Goal: Task Accomplishment & Management: Complete application form

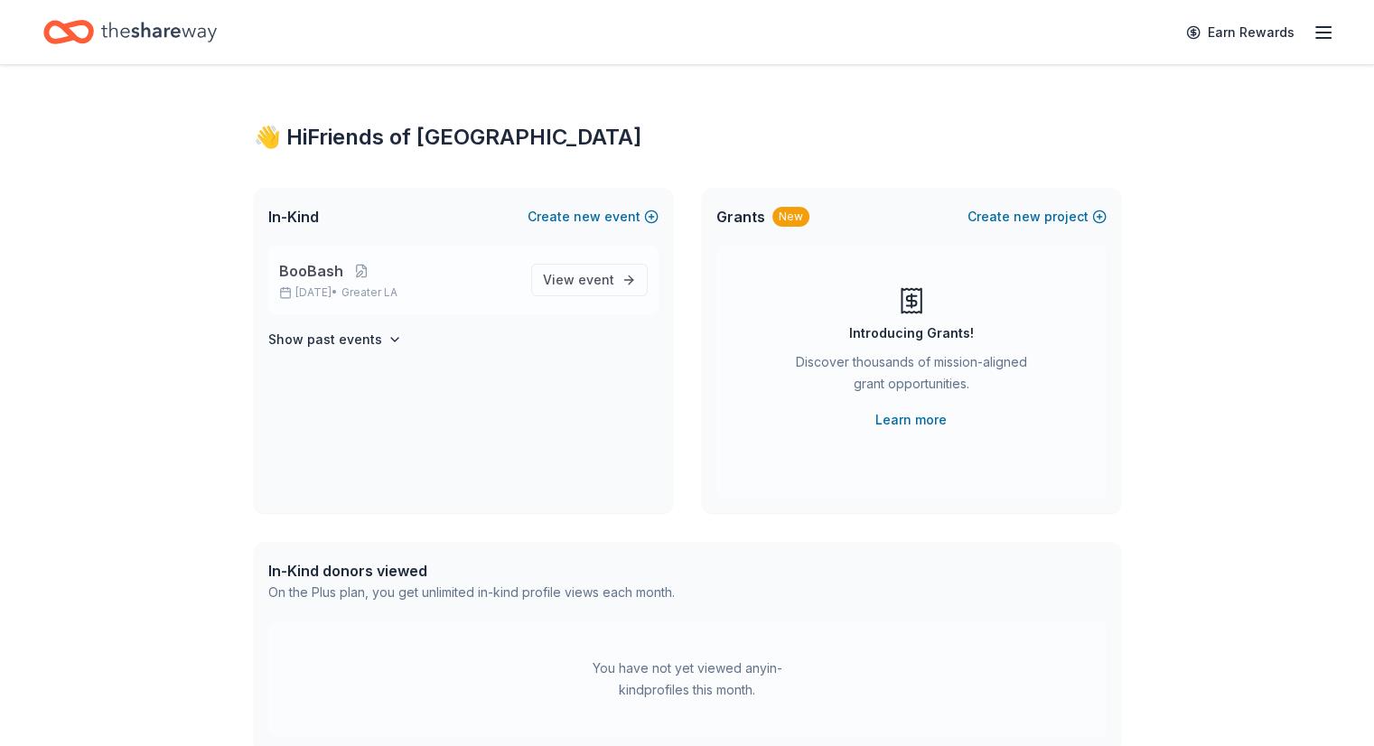
click at [481, 279] on p "BooBash" at bounding box center [398, 271] width 238 height 22
click at [569, 281] on span "View event" at bounding box center [578, 280] width 71 height 22
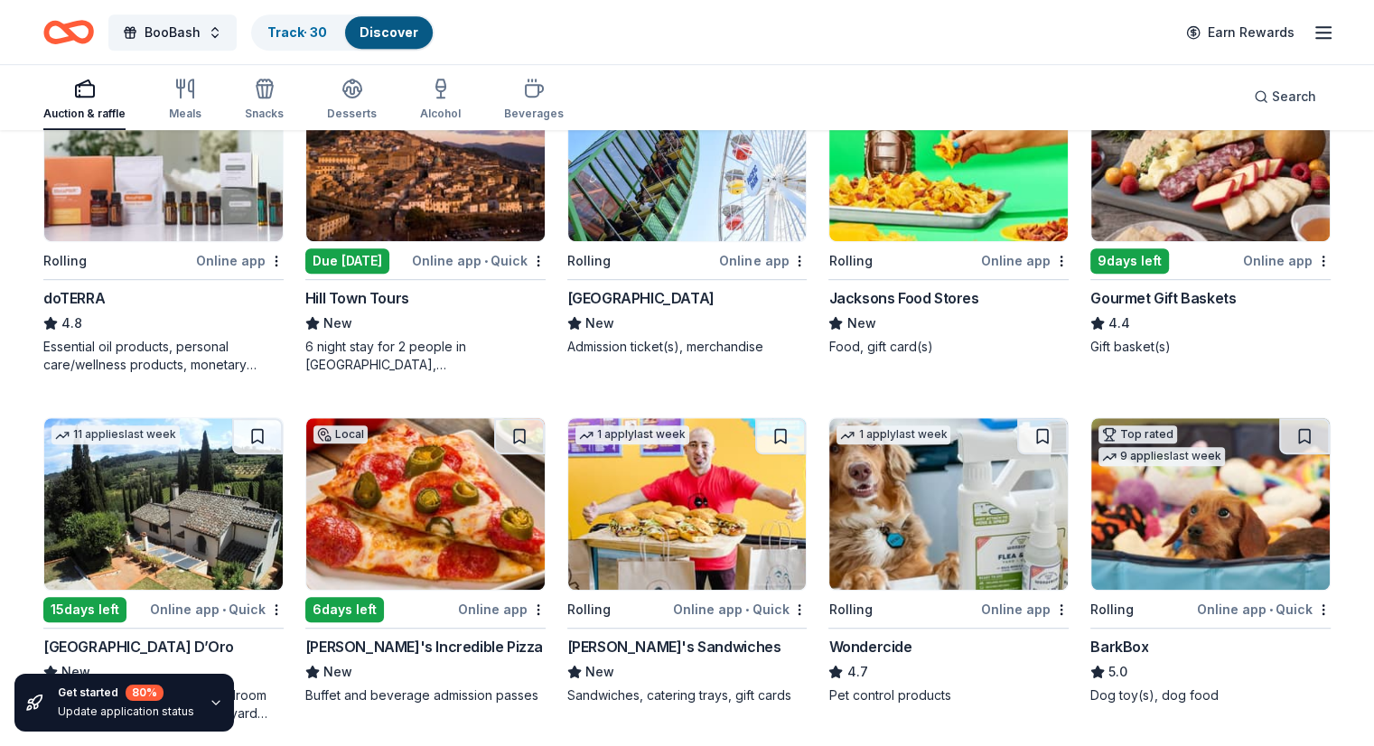
scroll to position [878, 0]
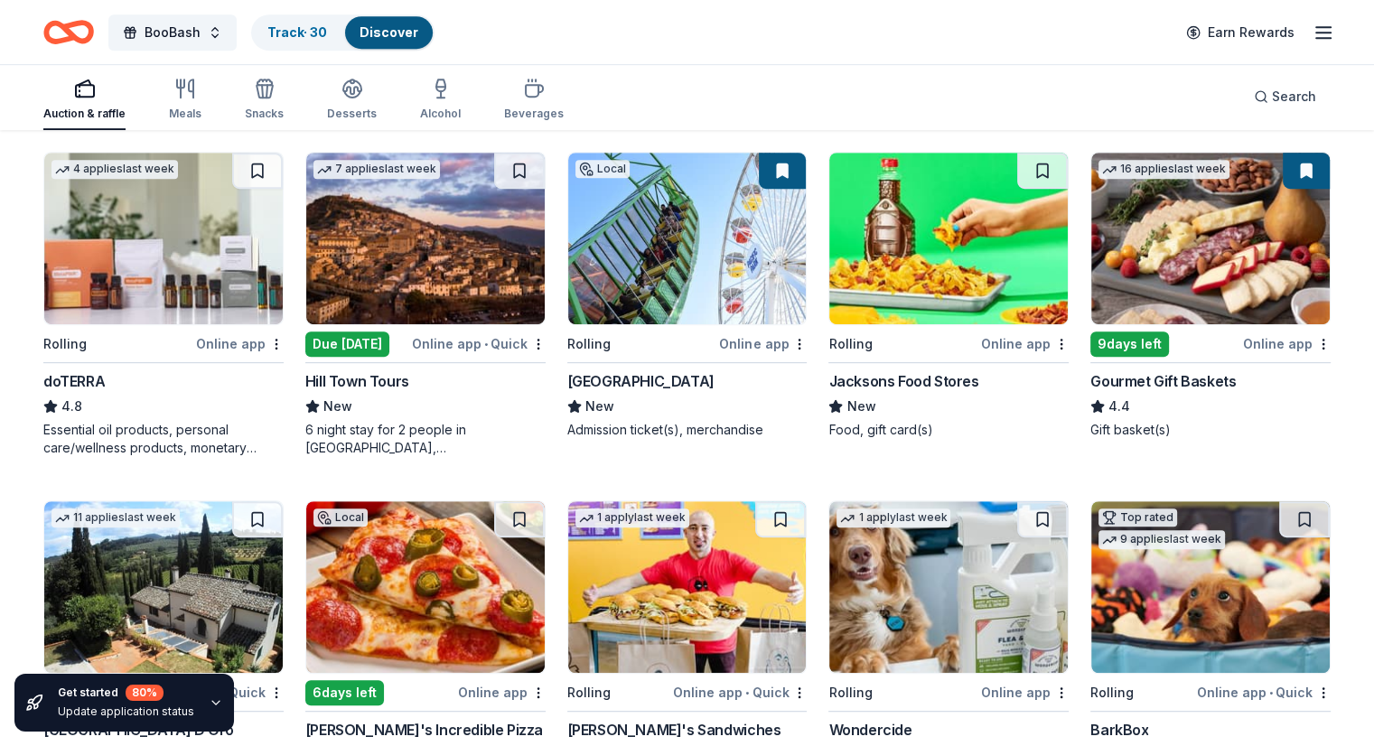
click at [754, 351] on div "Online app" at bounding box center [763, 343] width 88 height 23
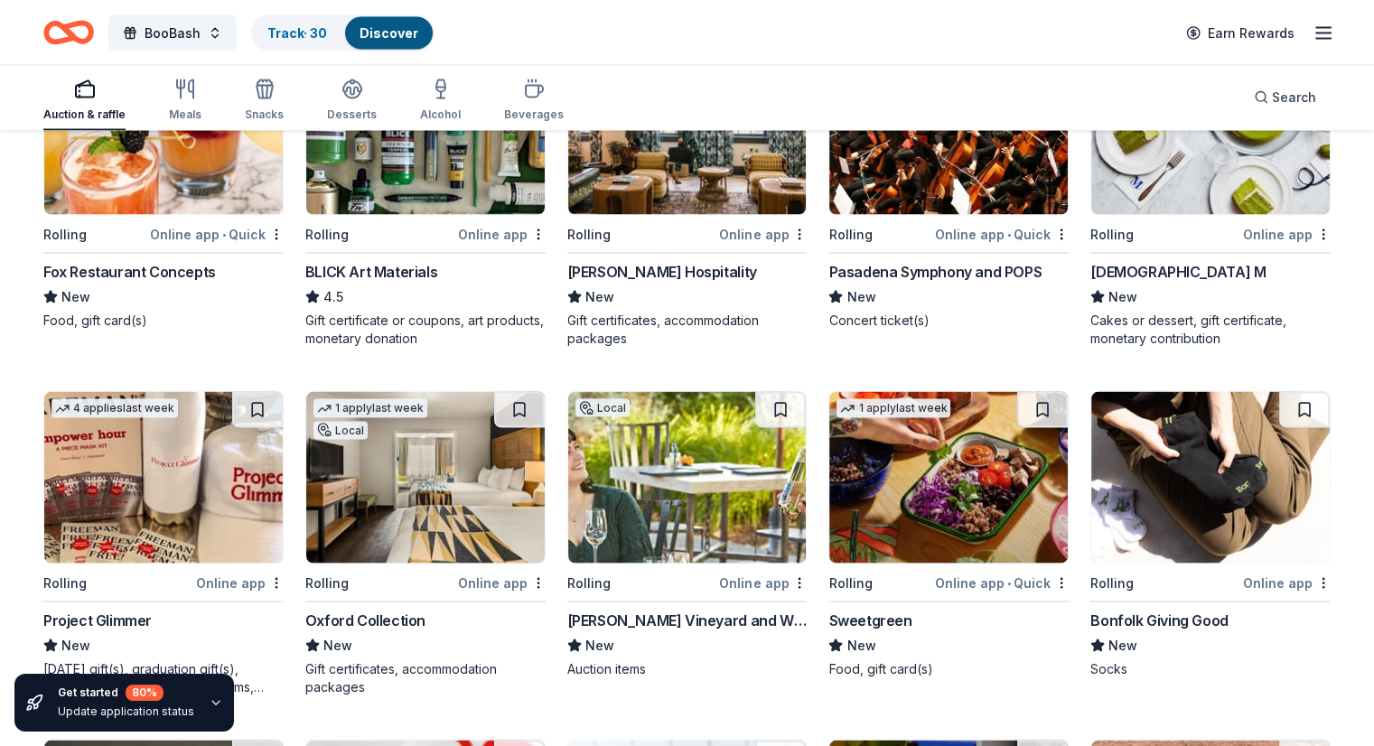
scroll to position [3430, 0]
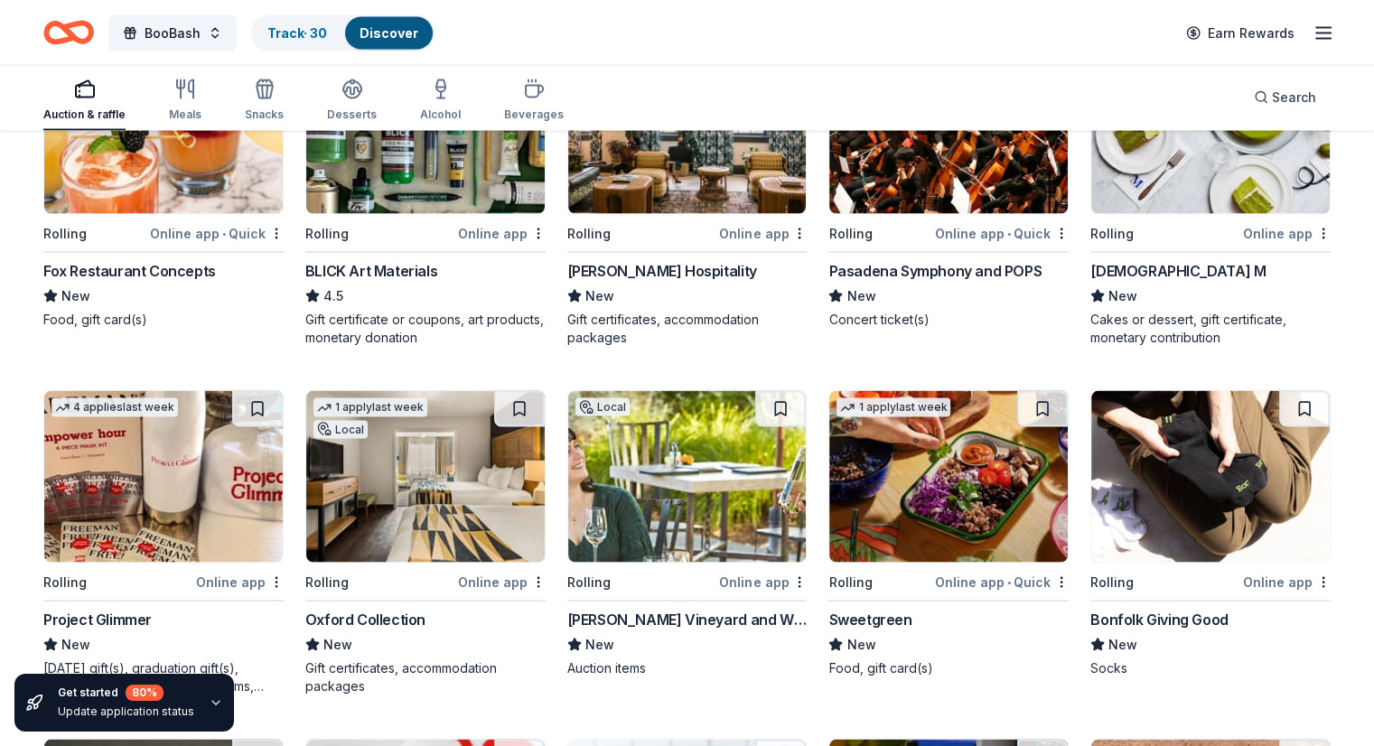
drag, startPoint x: 1241, startPoint y: 232, endPoint x: 1198, endPoint y: 219, distance: 45.4
click at [1198, 221] on div "Rolling" at bounding box center [1164, 232] width 149 height 23
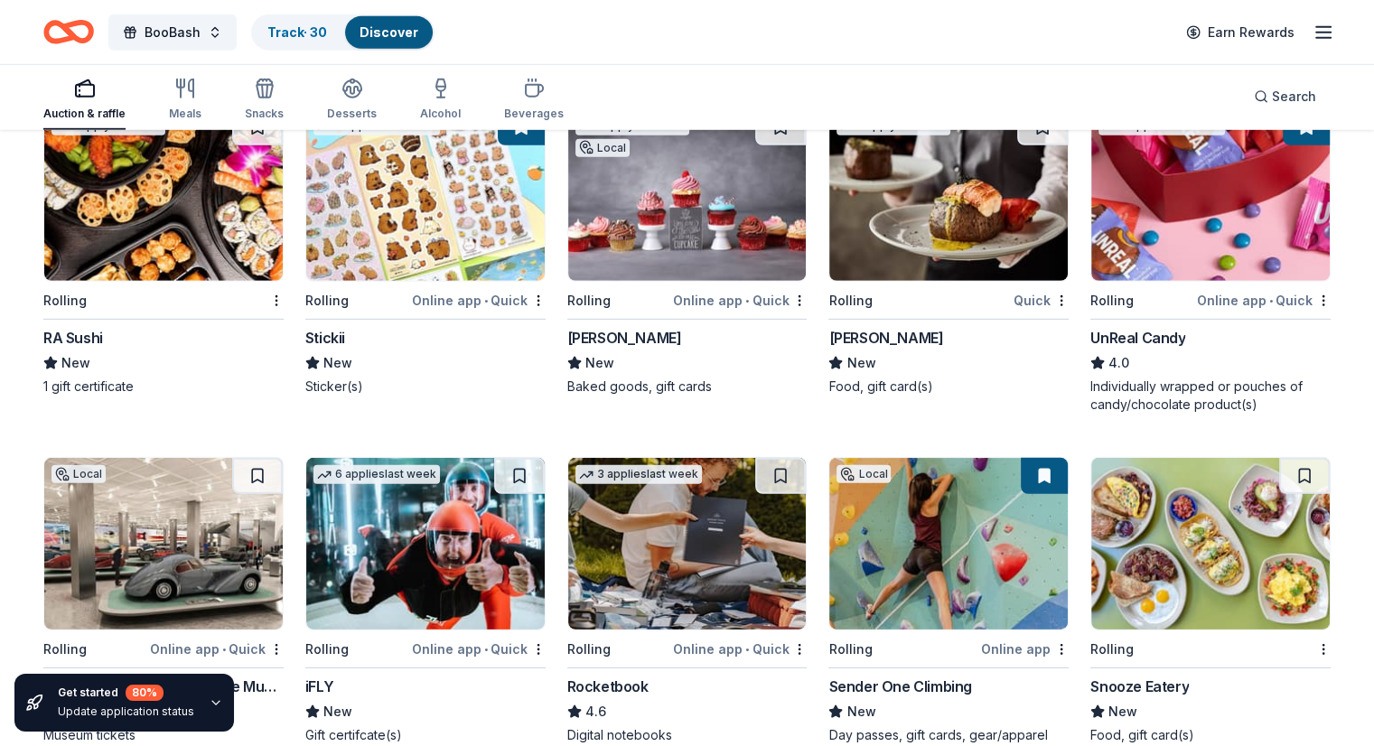
scroll to position [5449, 0]
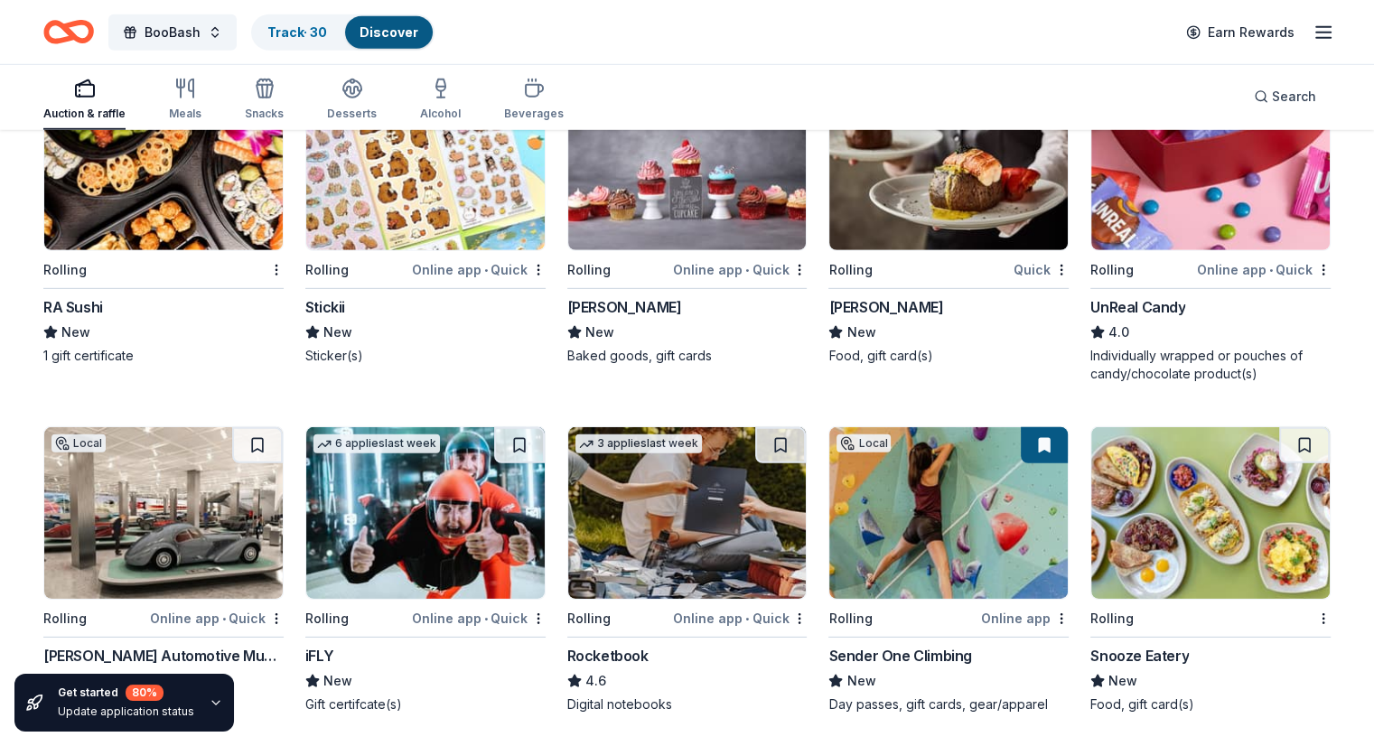
click at [1197, 258] on div "Online app • Quick" at bounding box center [1264, 269] width 134 height 23
click at [1313, 37] on icon "button" at bounding box center [1324, 33] width 22 height 22
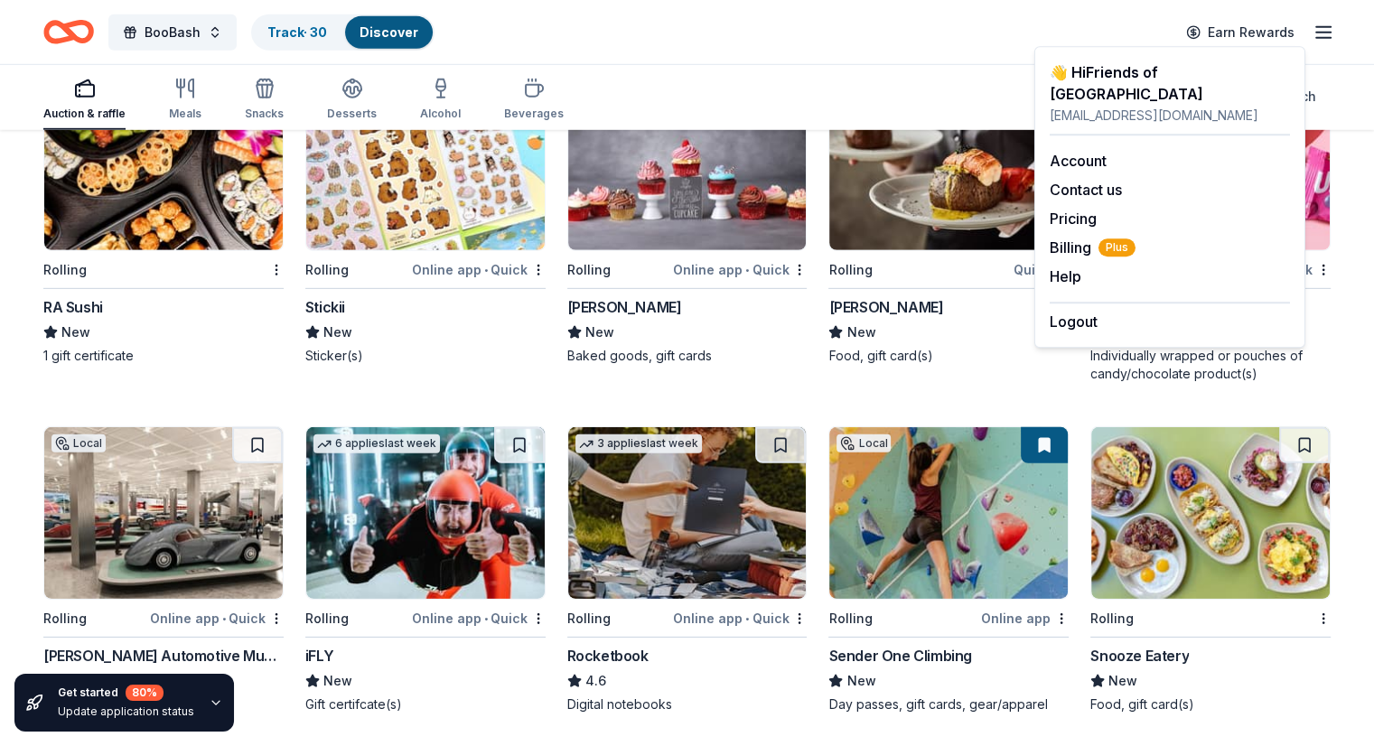
click at [1316, 38] on line "button" at bounding box center [1323, 38] width 14 height 0
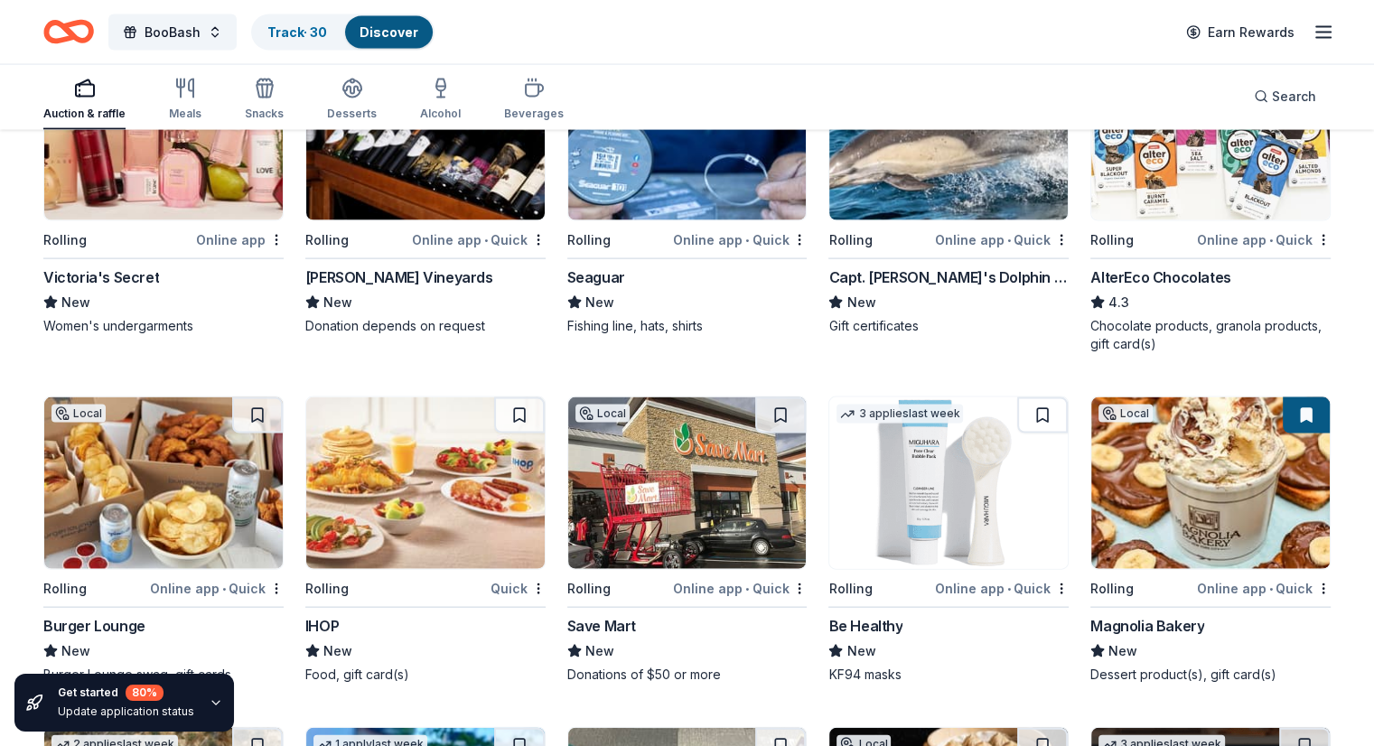
scroll to position [10794, 0]
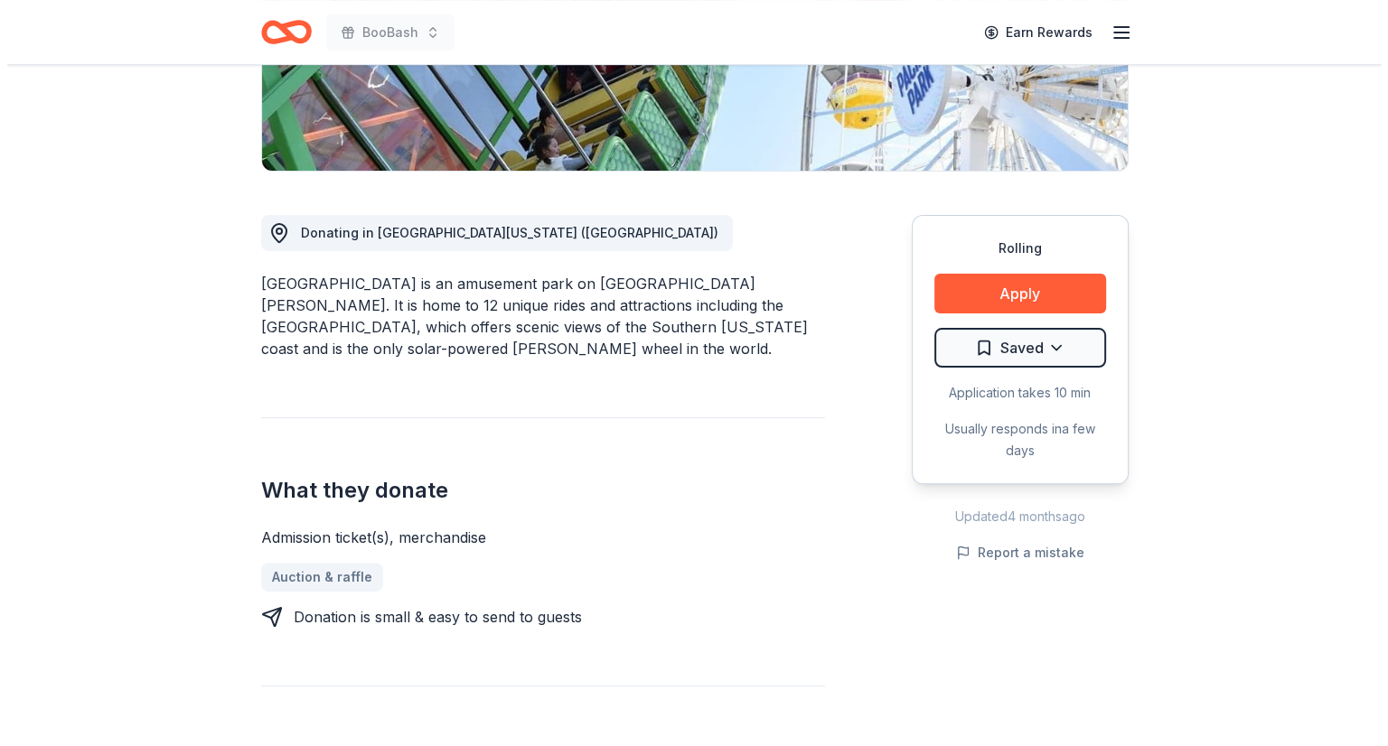
scroll to position [351, 0]
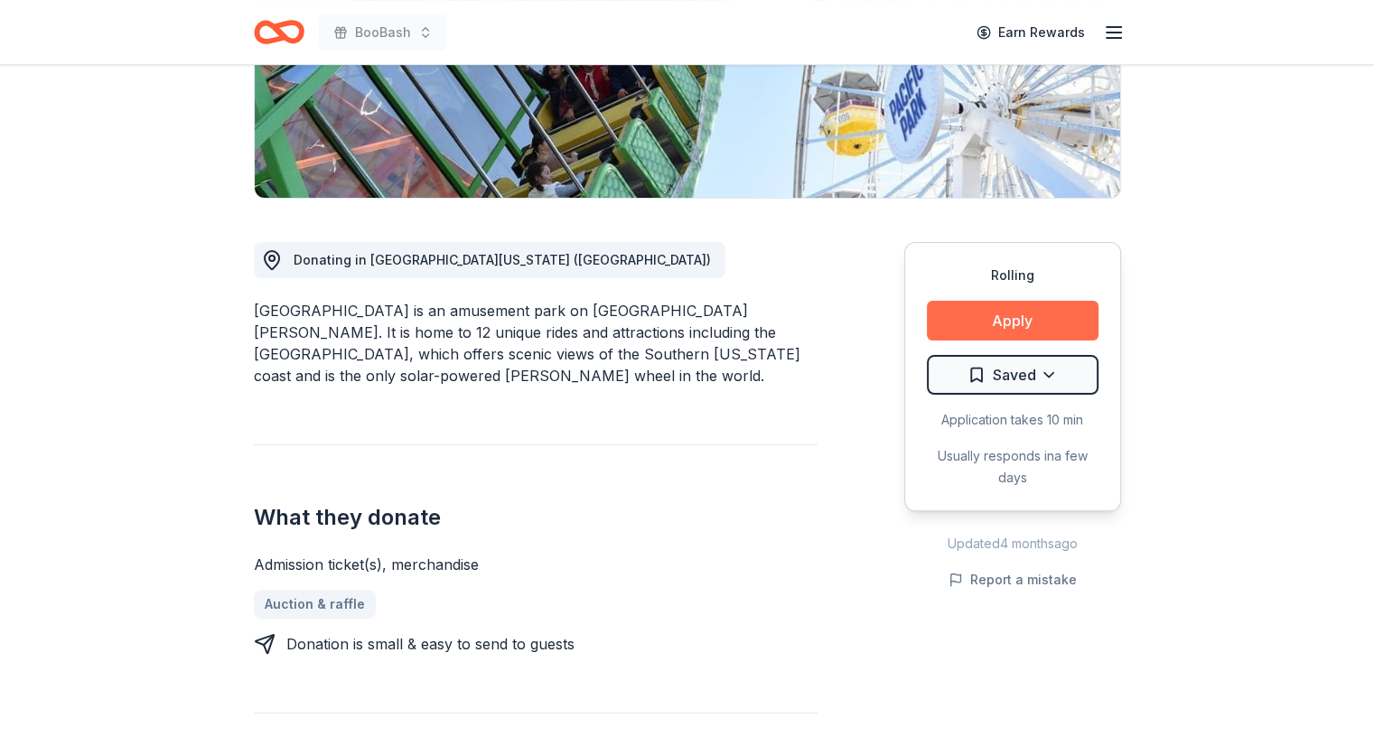
click at [1014, 317] on button "Apply" at bounding box center [1013, 321] width 172 height 40
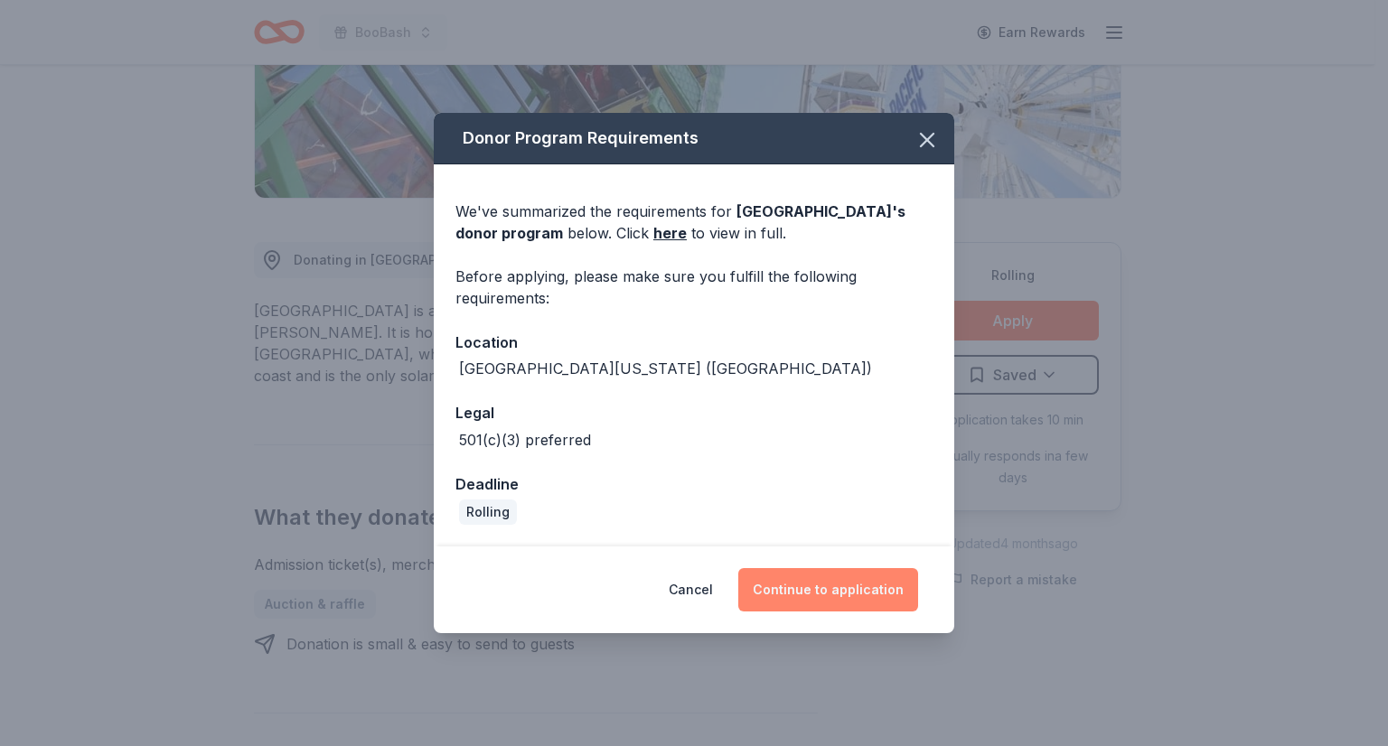
click at [799, 582] on button "Continue to application" at bounding box center [828, 589] width 180 height 43
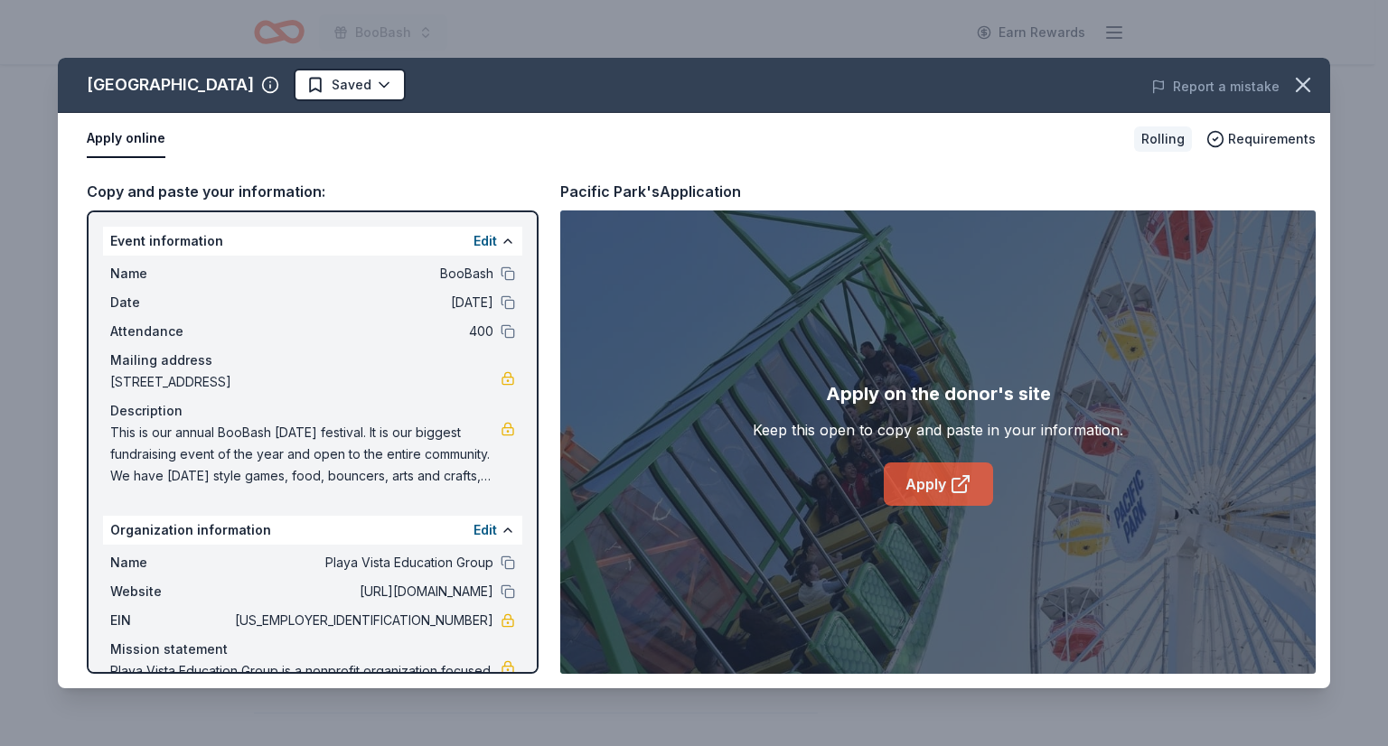
click at [920, 495] on link "Apply" at bounding box center [938, 484] width 109 height 43
click at [420, 613] on span "[US_EMPLOYER_IDENTIFICATION_NUMBER]" at bounding box center [362, 621] width 262 height 22
click at [428, 619] on span "[US_EMPLOYER_IDENTIFICATION_NUMBER]" at bounding box center [362, 621] width 262 height 22
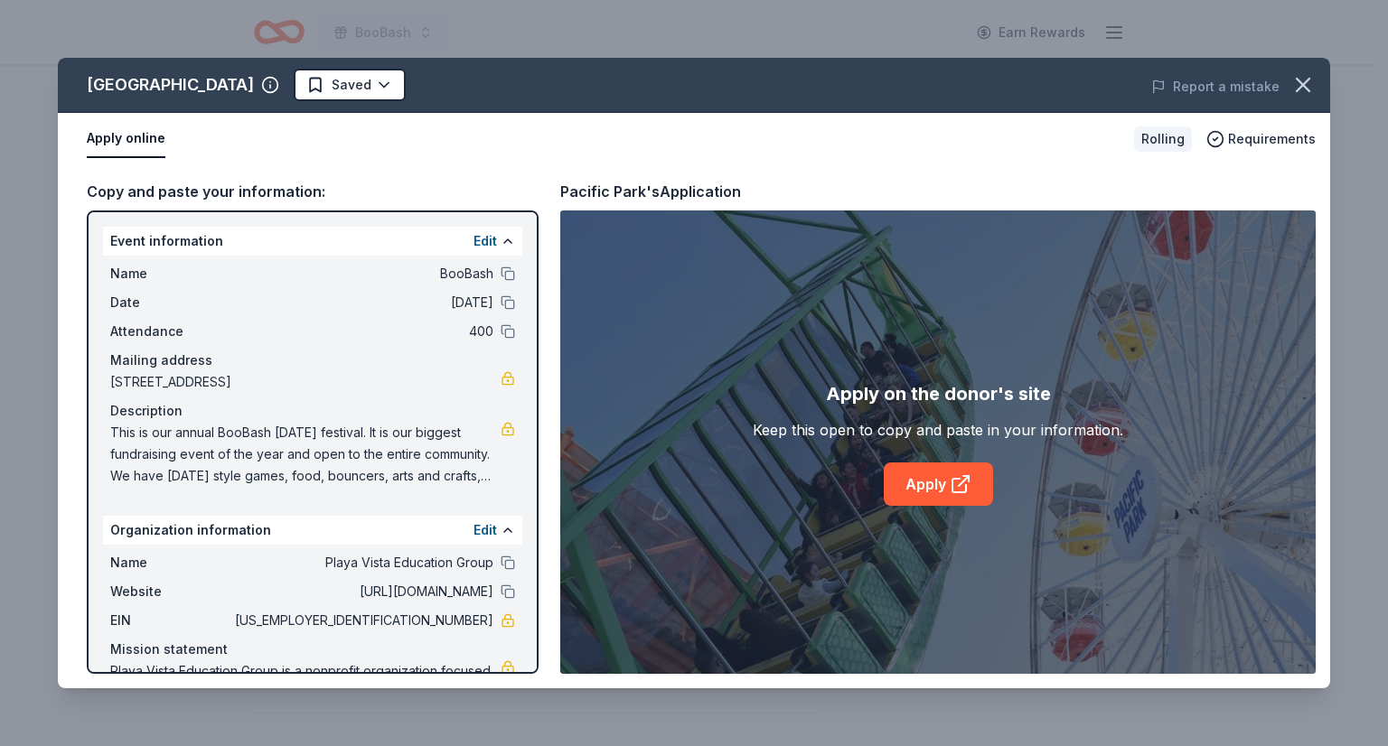
click at [428, 619] on span "[US_EMPLOYER_IDENTIFICATION_NUMBER]" at bounding box center [362, 621] width 262 height 22
click at [501, 622] on link at bounding box center [508, 620] width 14 height 14
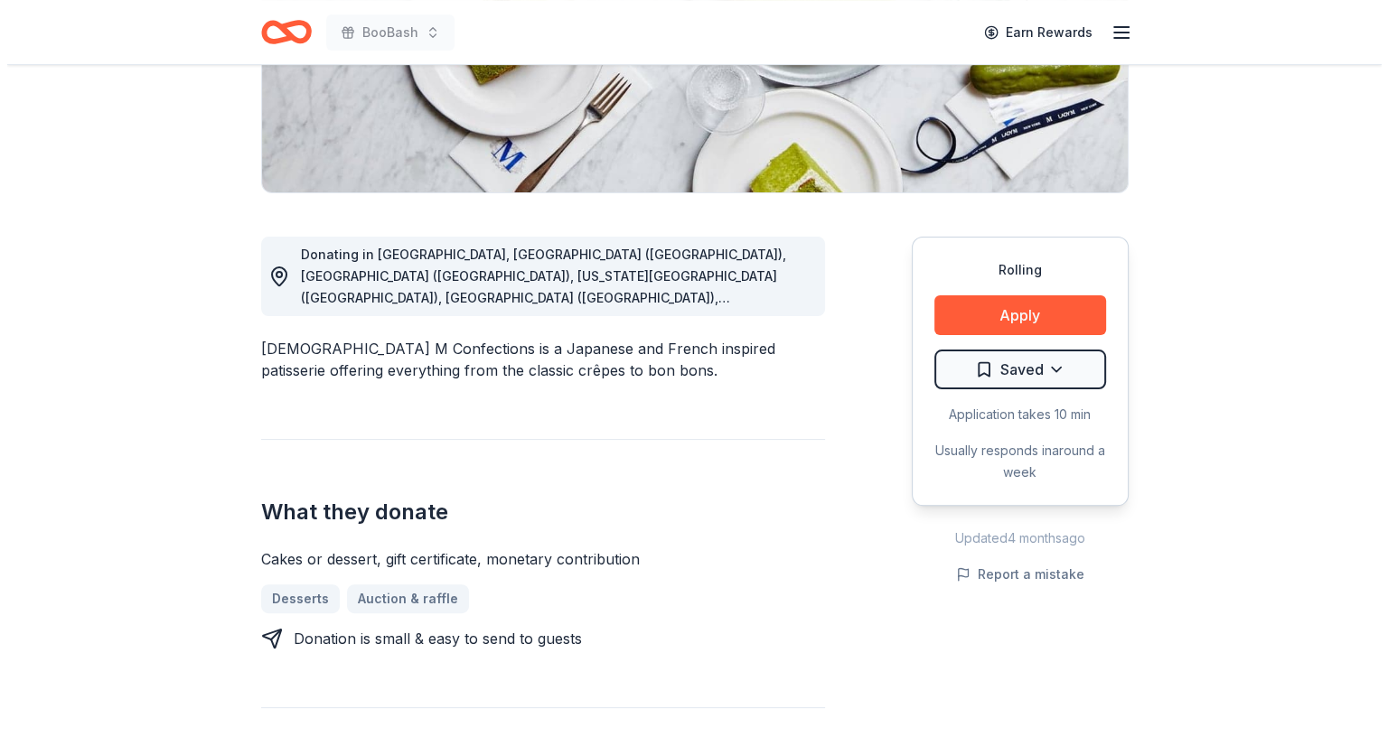
scroll to position [343, 0]
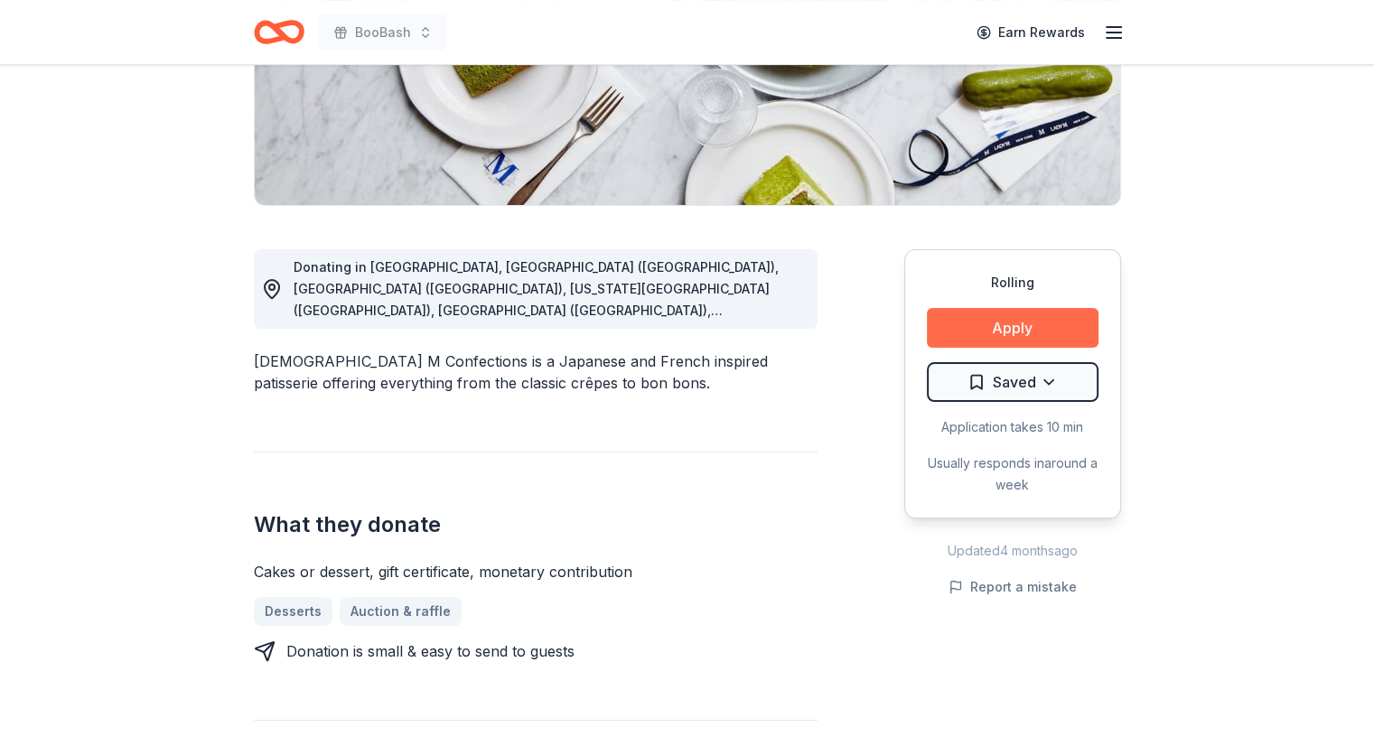
click at [970, 319] on button "Apply" at bounding box center [1013, 328] width 172 height 40
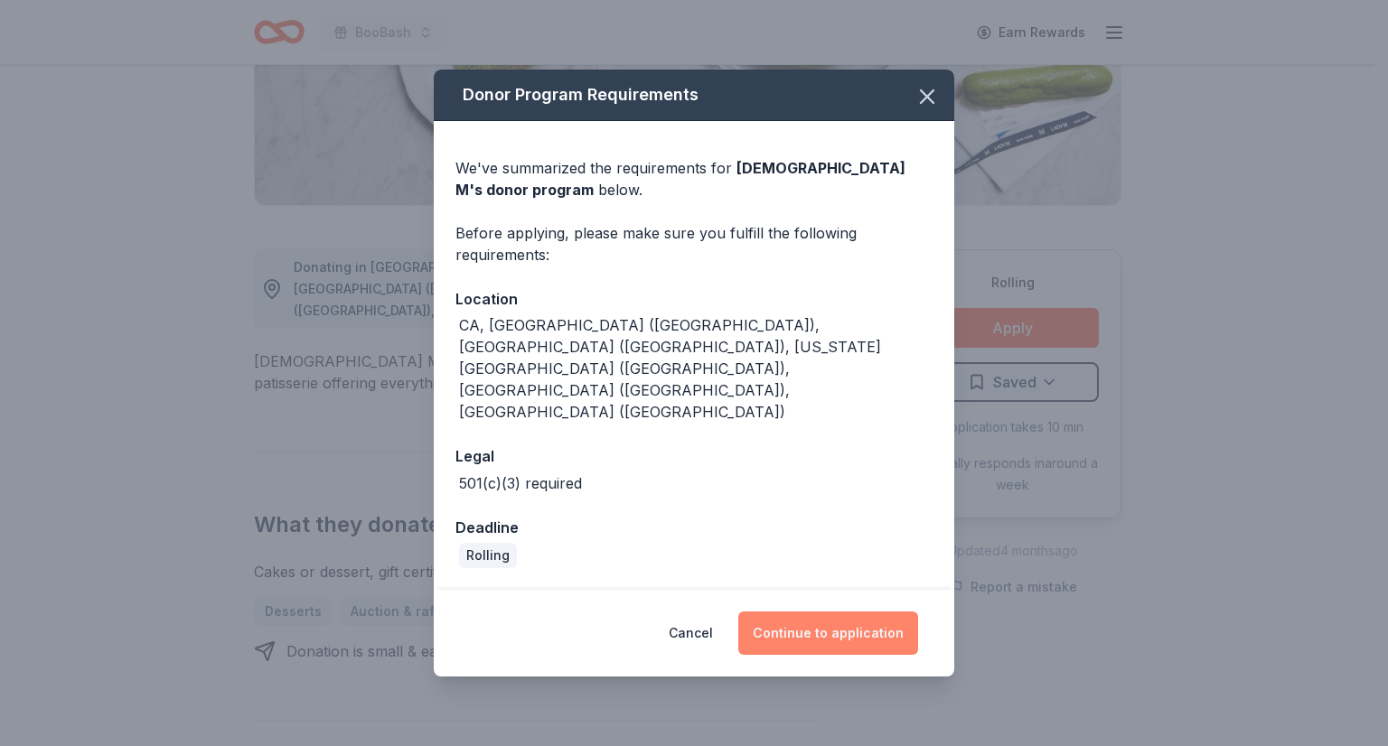
click at [824, 612] on button "Continue to application" at bounding box center [828, 633] width 180 height 43
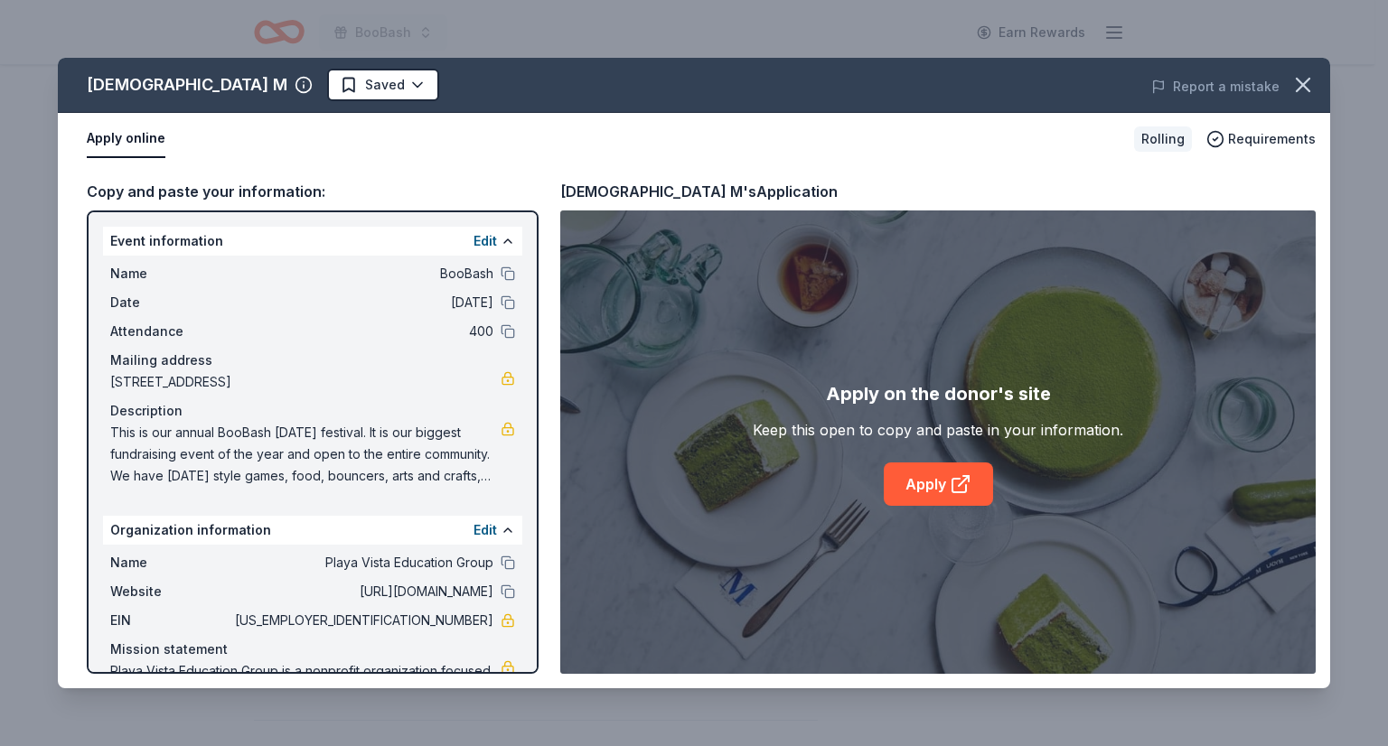
scroll to position [0, 0]
click at [902, 469] on link "Apply" at bounding box center [938, 484] width 109 height 43
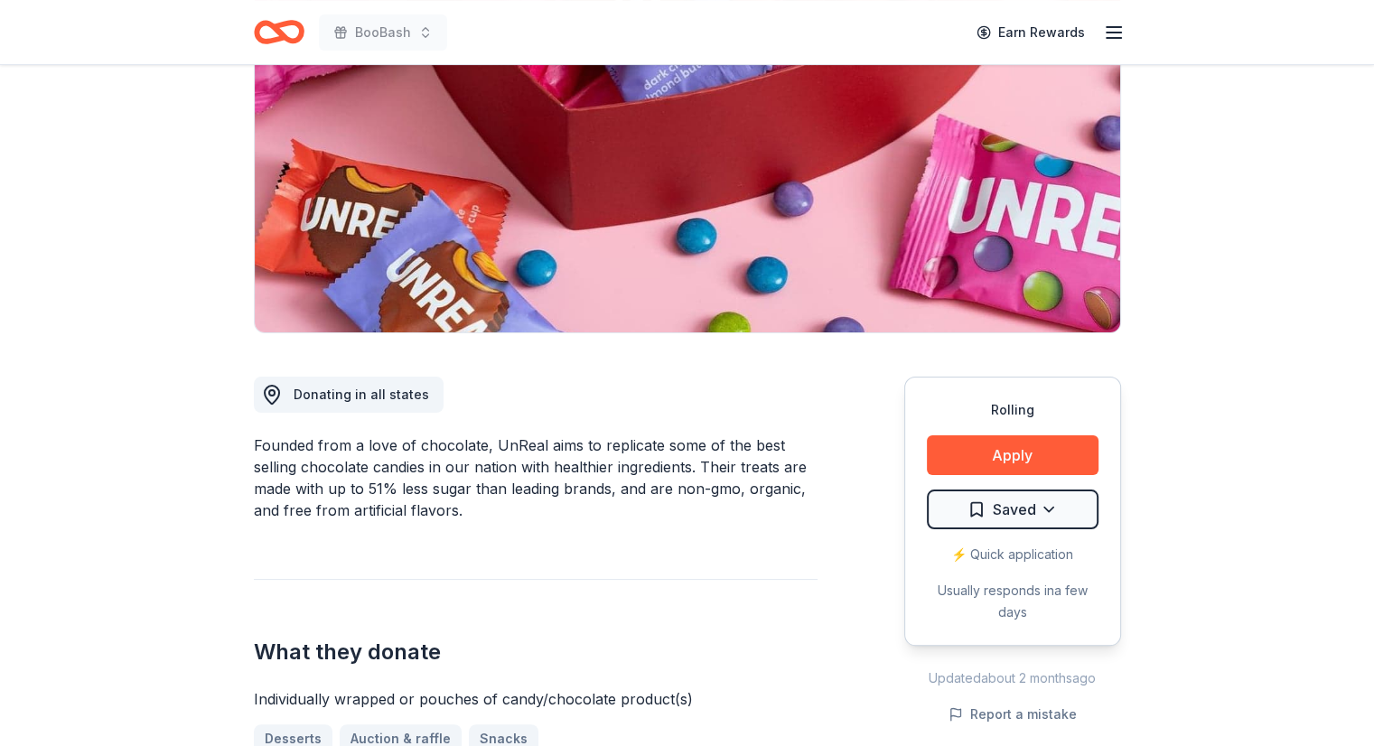
scroll to position [219, 0]
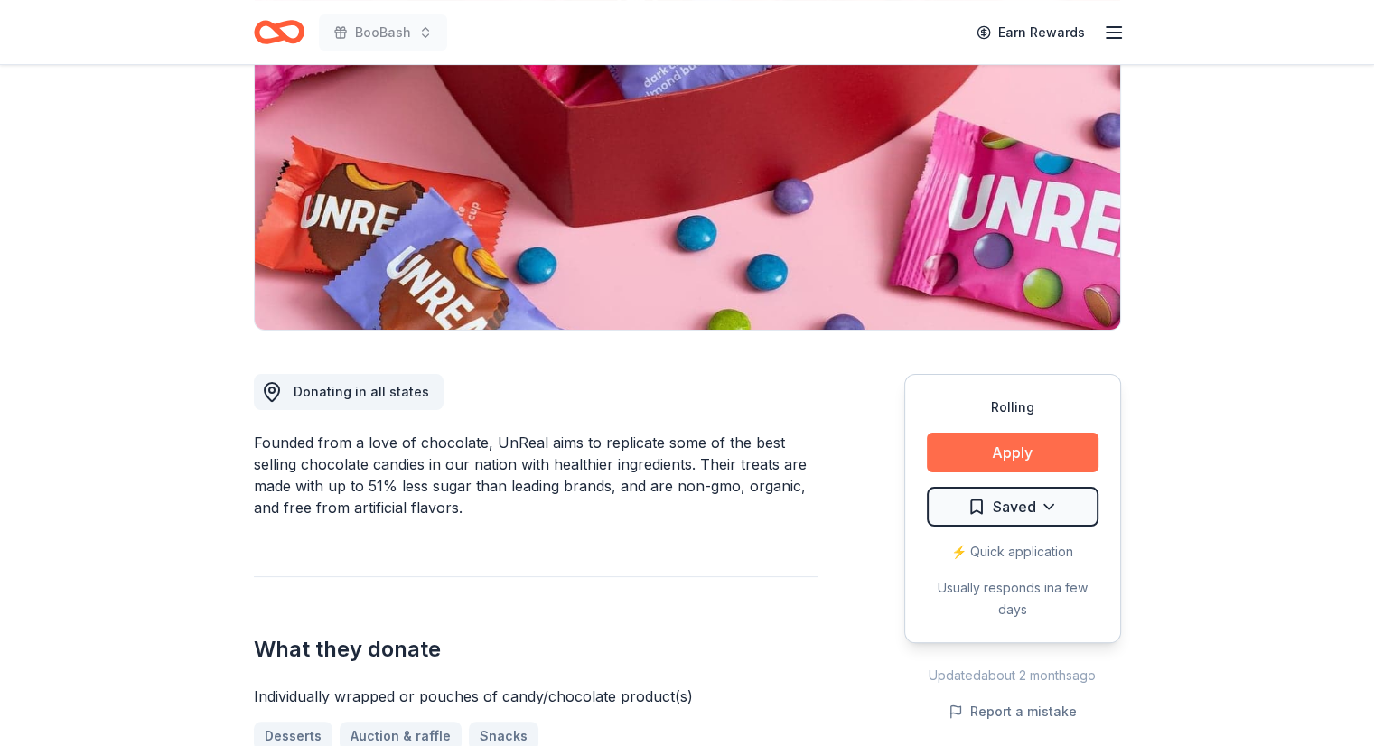
click at [1003, 446] on button "Apply" at bounding box center [1013, 453] width 172 height 40
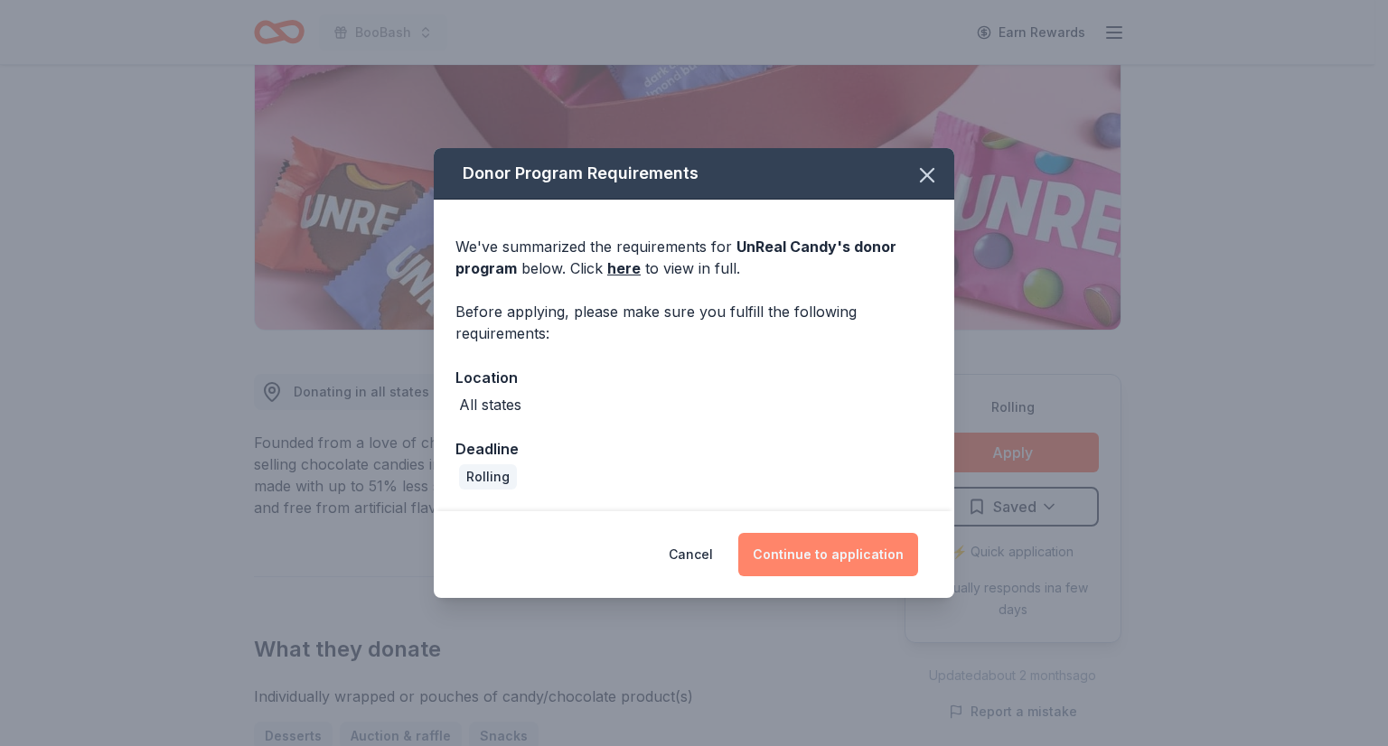
click at [843, 564] on button "Continue to application" at bounding box center [828, 554] width 180 height 43
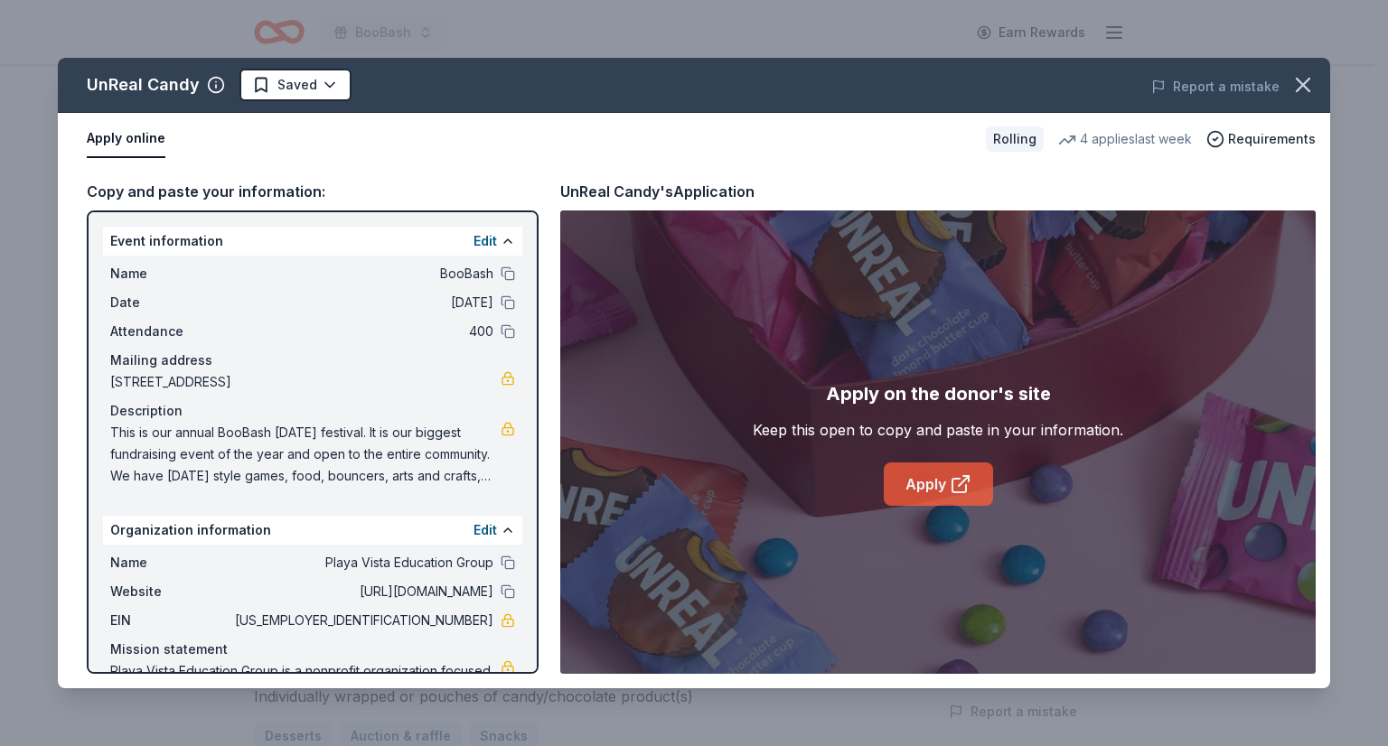
click at [914, 488] on link "Apply" at bounding box center [938, 484] width 109 height 43
click at [423, 476] on span "This is our annual BooBash [DATE] festival. It is our biggest fundraising event…" at bounding box center [305, 454] width 390 height 65
click at [1311, 88] on icon "button" at bounding box center [1302, 84] width 25 height 25
